Goal: Task Accomplishment & Management: Complete application form

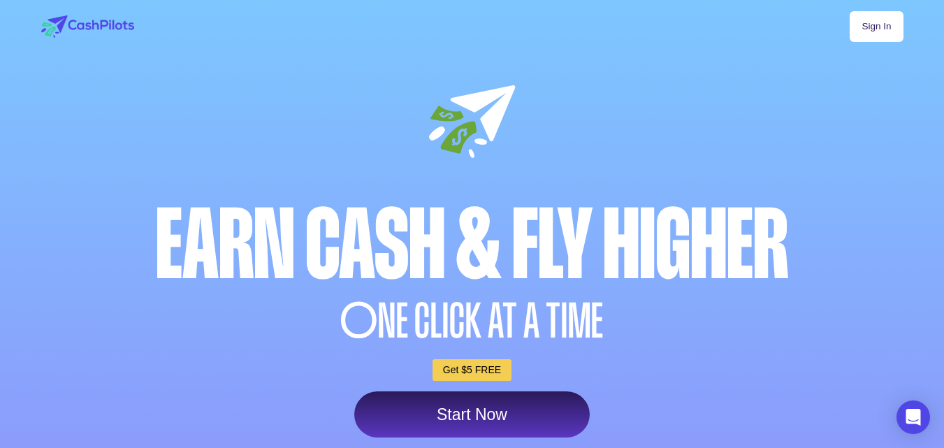
click at [885, 29] on link "Sign In" at bounding box center [875, 26] width 53 height 31
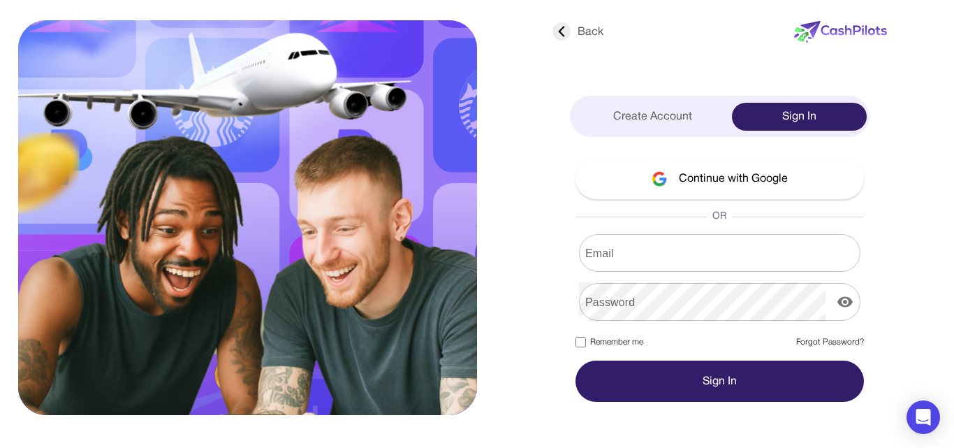
click at [767, 187] on button "Continue with Google" at bounding box center [719, 178] width 288 height 41
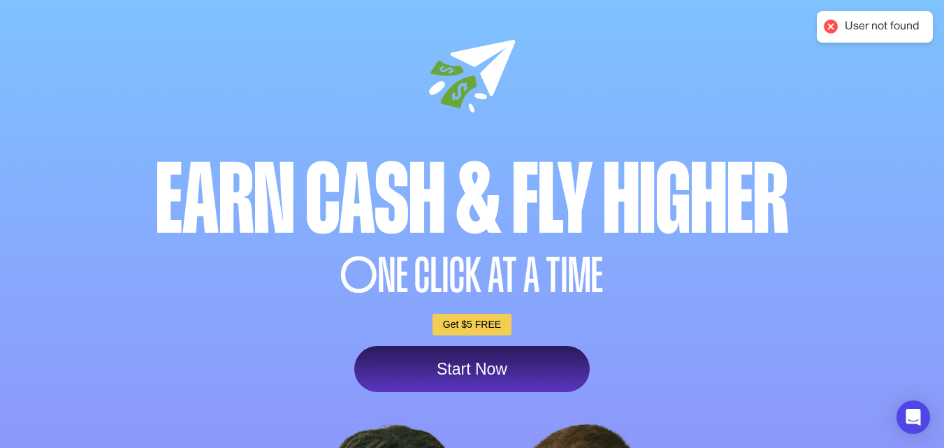
scroll to position [70, 0]
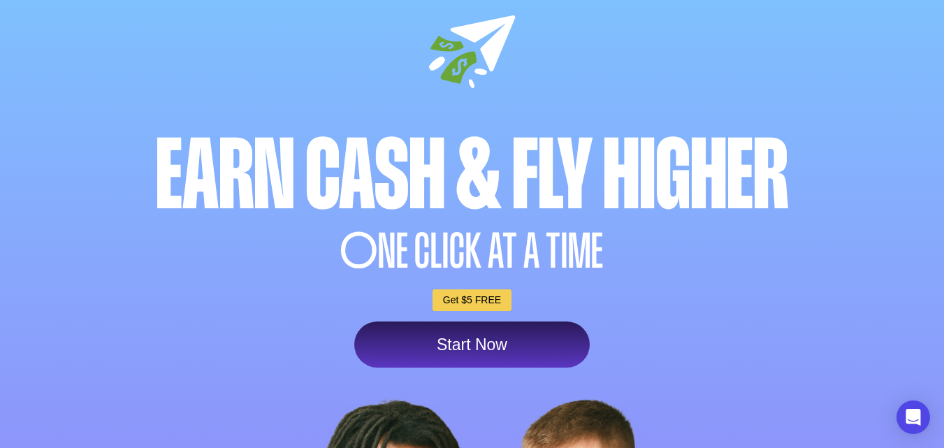
click at [509, 351] on link "Start Now" at bounding box center [471, 344] width 235 height 46
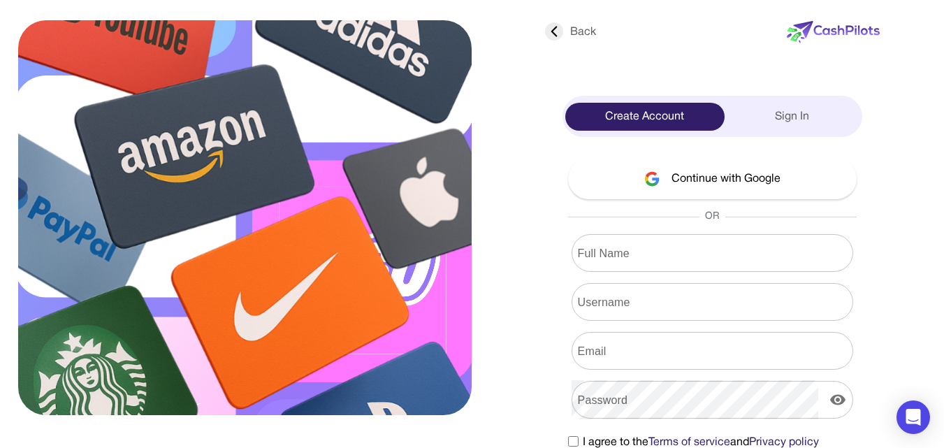
click at [744, 190] on button "Continue with Google" at bounding box center [712, 178] width 288 height 41
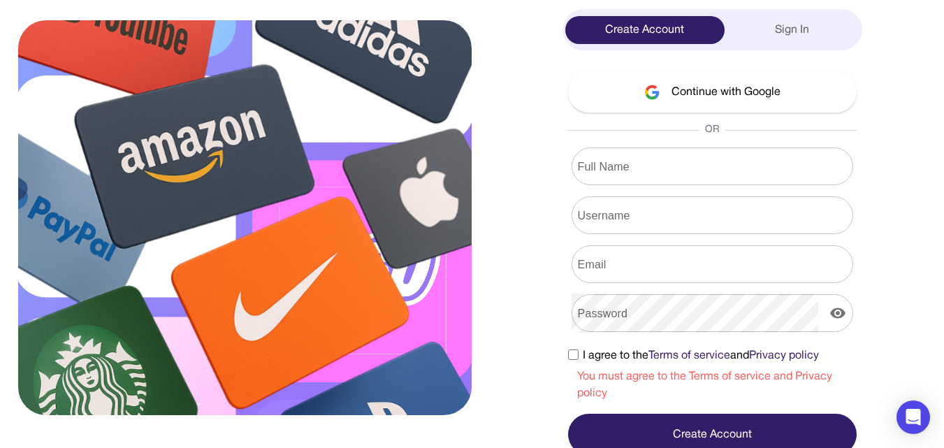
scroll to position [94, 0]
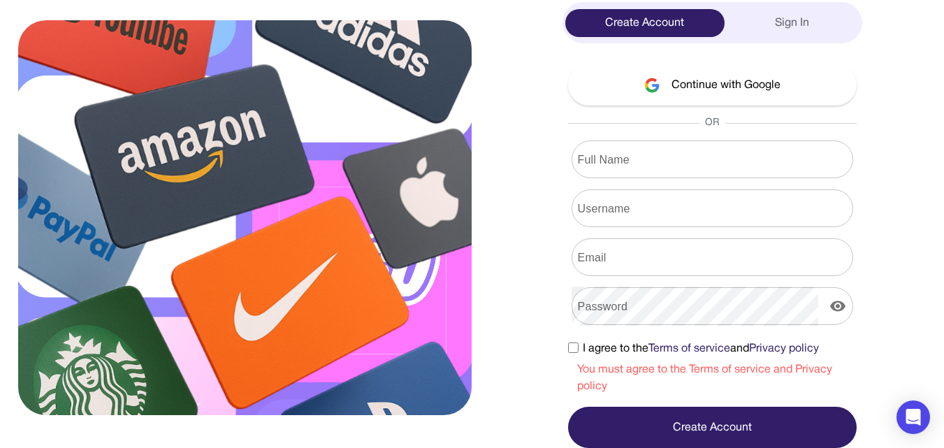
click at [703, 92] on button "Continue with Google" at bounding box center [712, 84] width 288 height 41
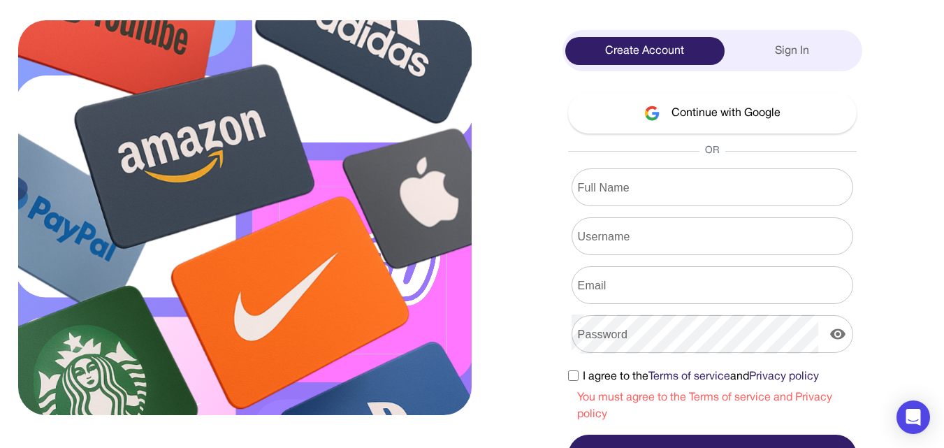
scroll to position [24, 0]
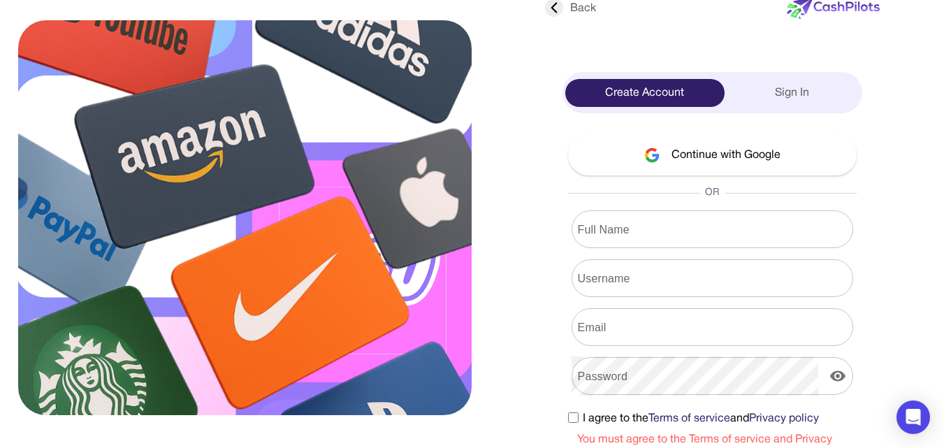
click at [663, 230] on input "Full Name" at bounding box center [711, 229] width 281 height 39
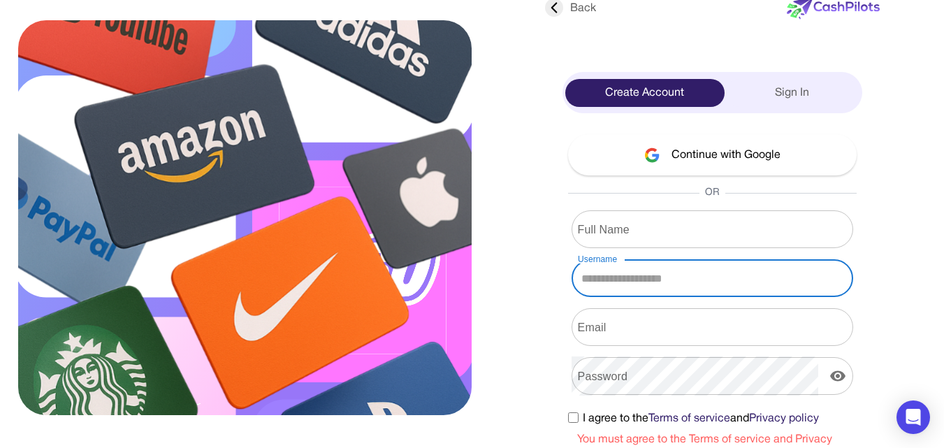
click at [655, 280] on input "Username" at bounding box center [711, 277] width 281 height 39
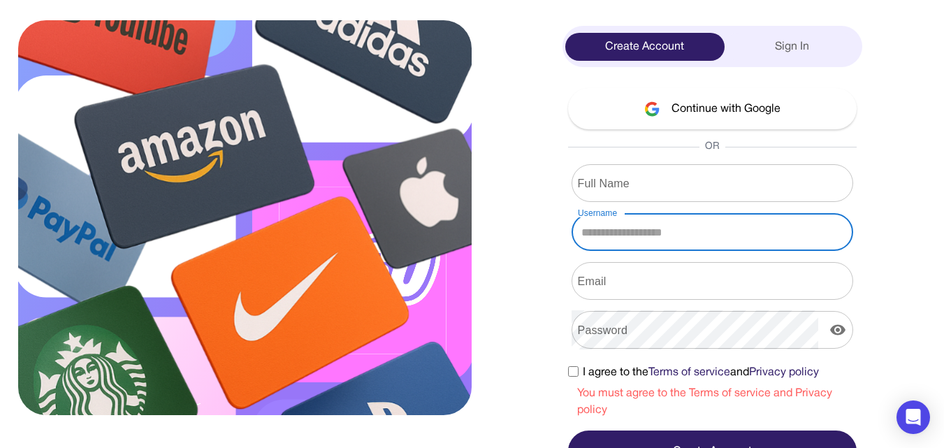
click at [655, 280] on input "Email" at bounding box center [711, 280] width 281 height 39
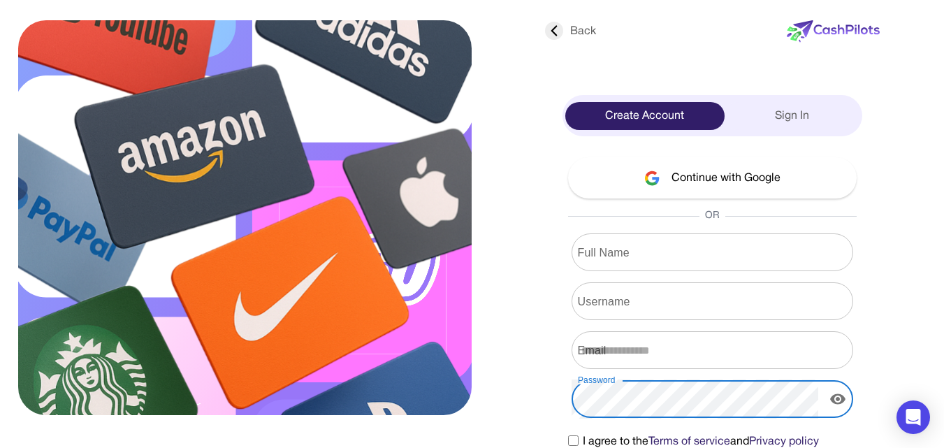
scroll to position [0, 0]
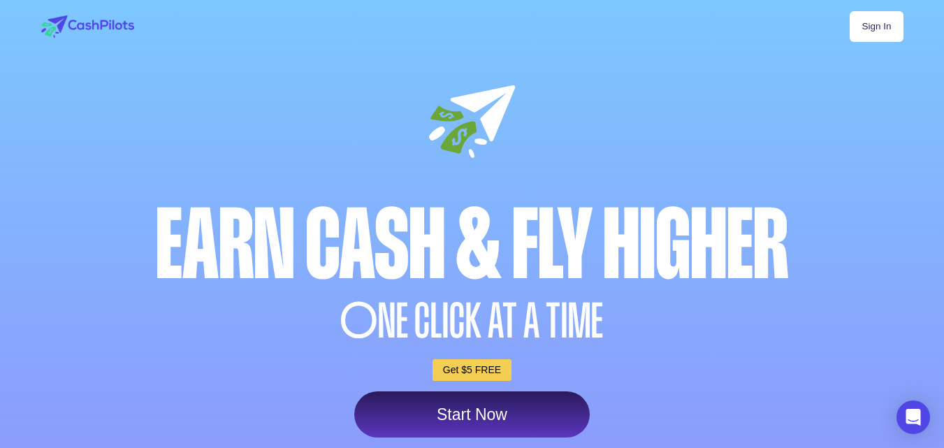
click at [879, 34] on link "Sign In" at bounding box center [875, 26] width 53 height 31
